Goal: Task Accomplishment & Management: Manage account settings

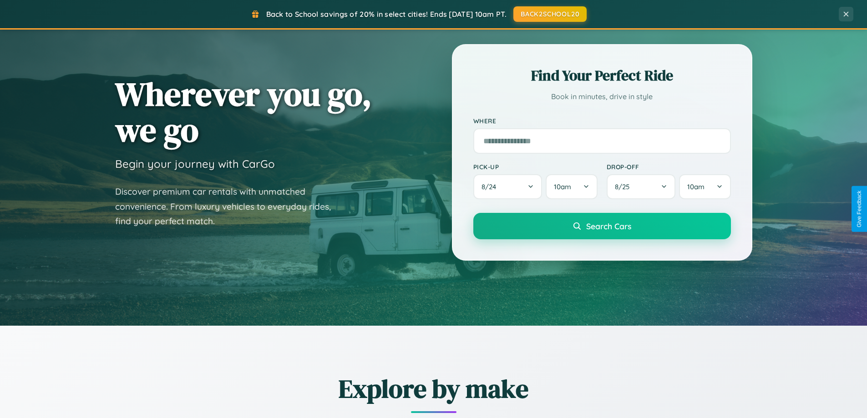
scroll to position [392, 0]
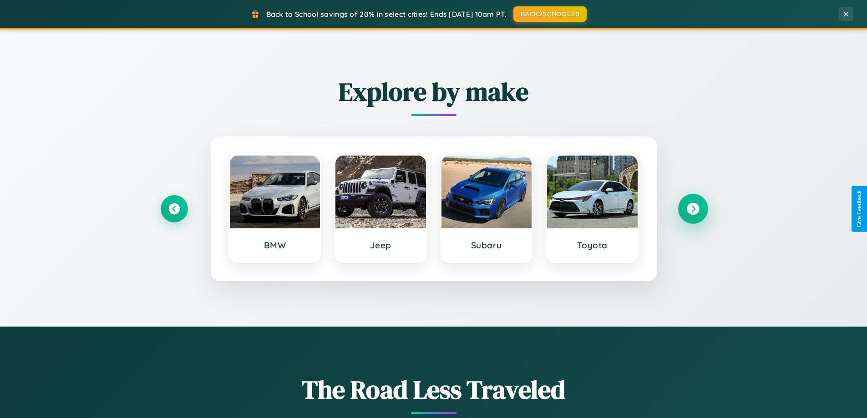
click at [693, 209] on icon at bounding box center [693, 209] width 12 height 12
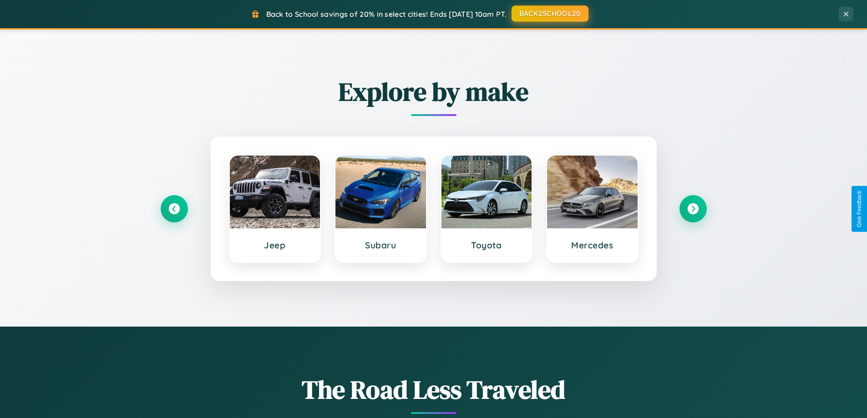
click at [549, 14] on button "BACK2SCHOOL20" at bounding box center [549, 13] width 77 height 16
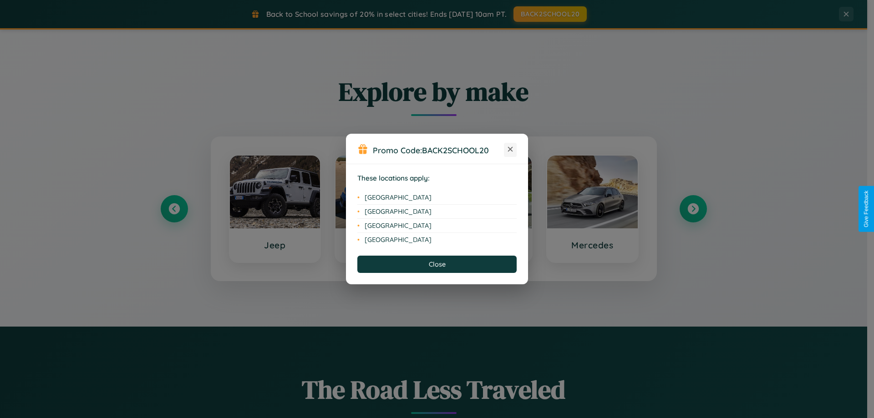
click at [510, 150] on icon at bounding box center [510, 149] width 5 height 5
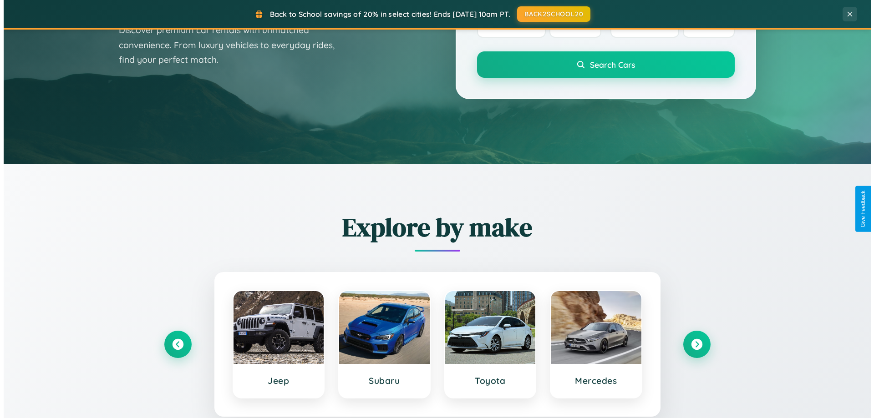
scroll to position [0, 0]
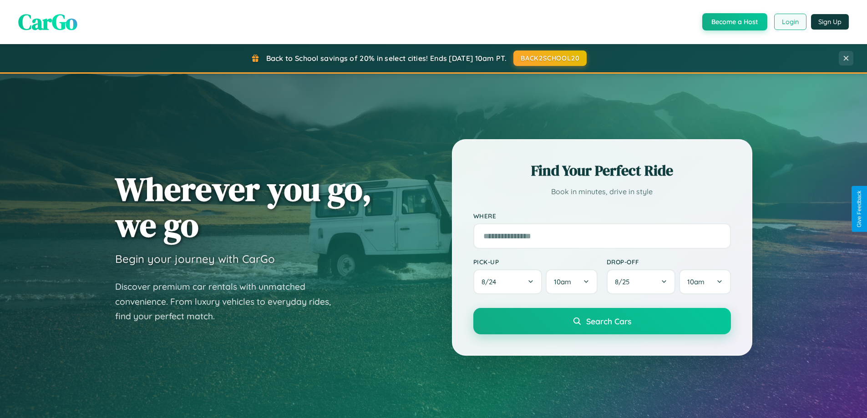
click at [790, 22] on button "Login" at bounding box center [790, 22] width 32 height 16
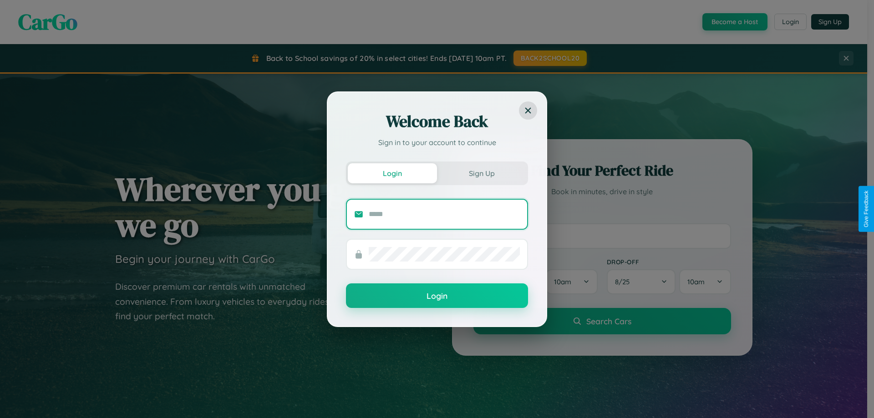
click at [444, 214] on input "text" at bounding box center [444, 214] width 151 height 15
type input "**********"
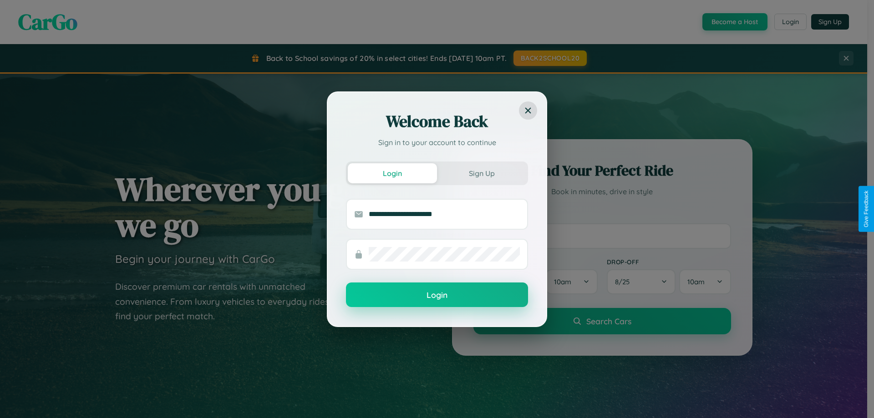
click at [437, 295] on button "Login" at bounding box center [437, 295] width 182 height 25
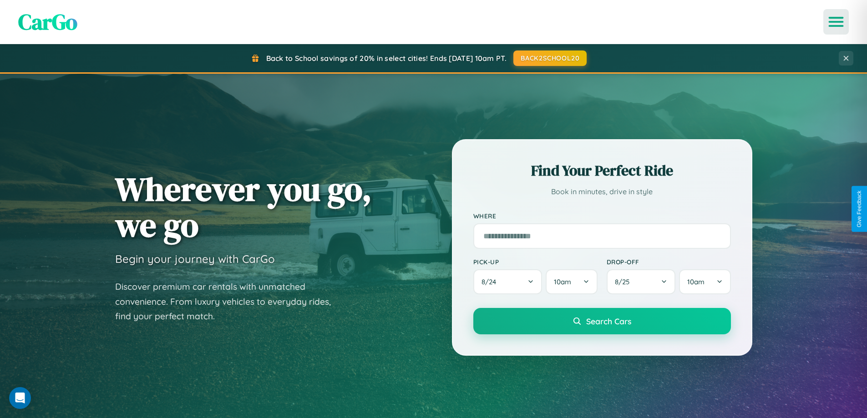
click at [836, 22] on icon "Open menu" at bounding box center [836, 22] width 13 height 8
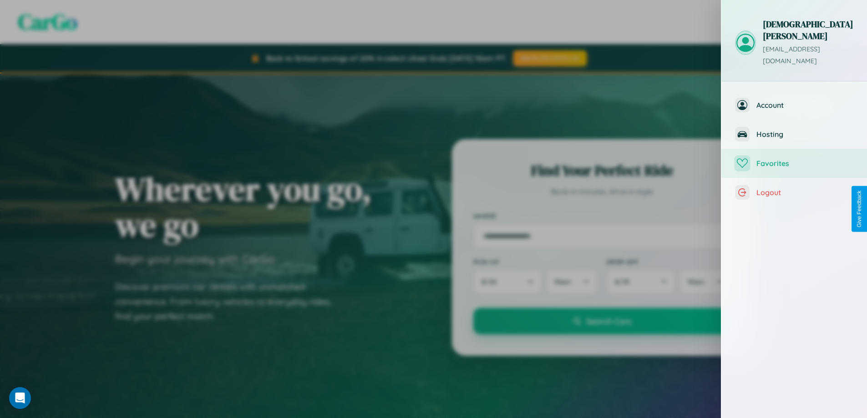
click at [794, 159] on span "Favorites" at bounding box center [804, 163] width 97 height 9
